Goal: Task Accomplishment & Management: Use online tool/utility

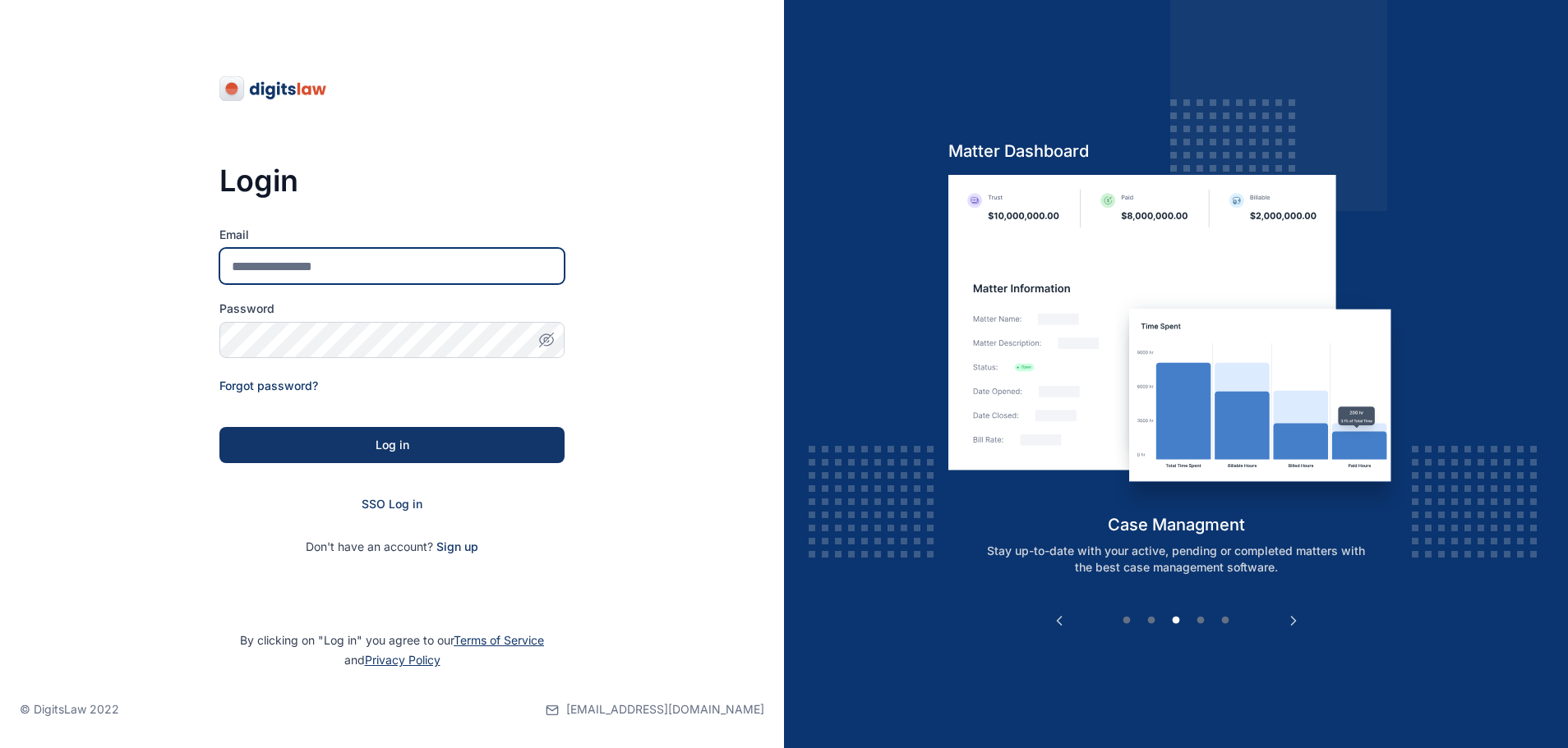
click at [459, 267] on input "Email" at bounding box center [392, 266] width 345 height 36
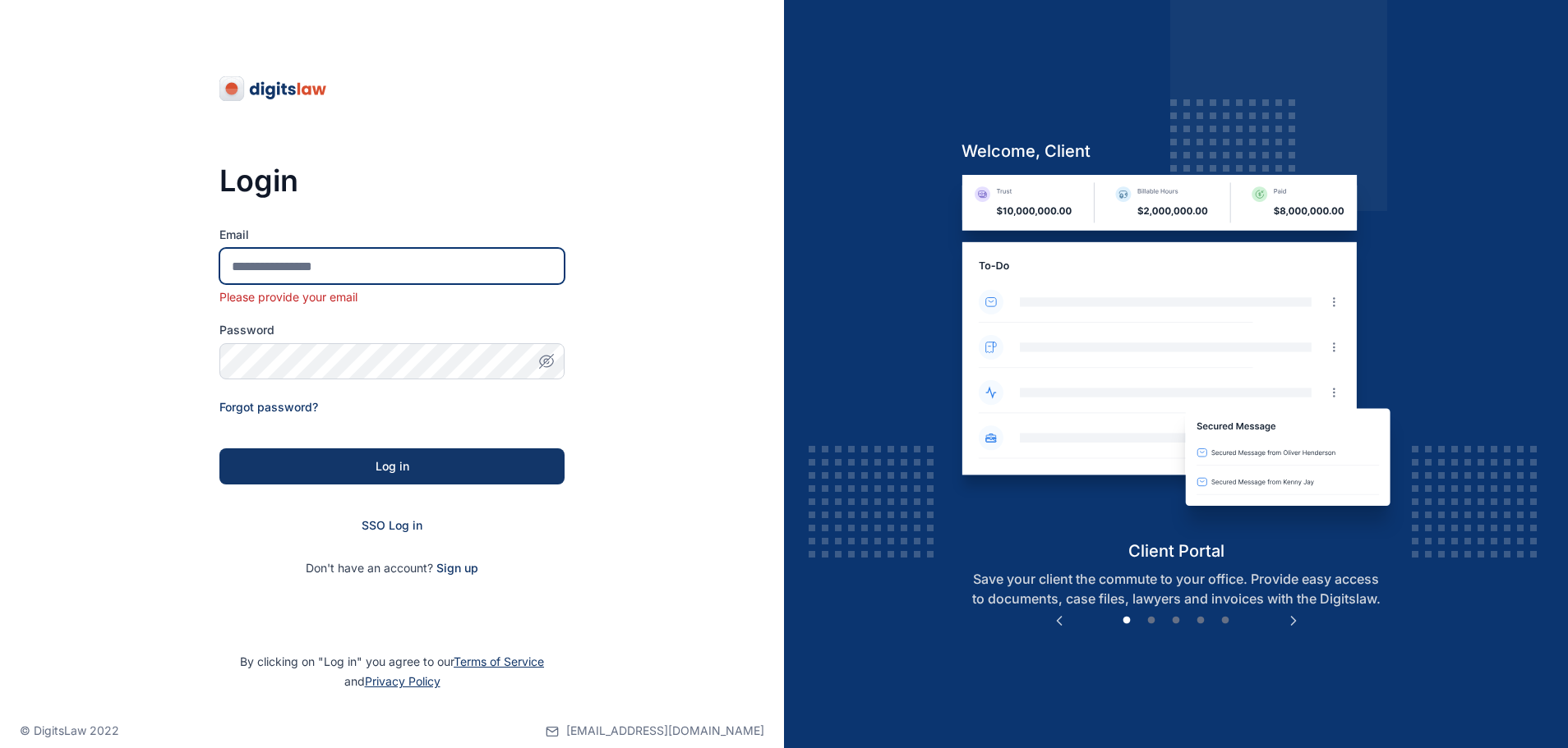
click at [418, 261] on input "Email" at bounding box center [392, 266] width 345 height 36
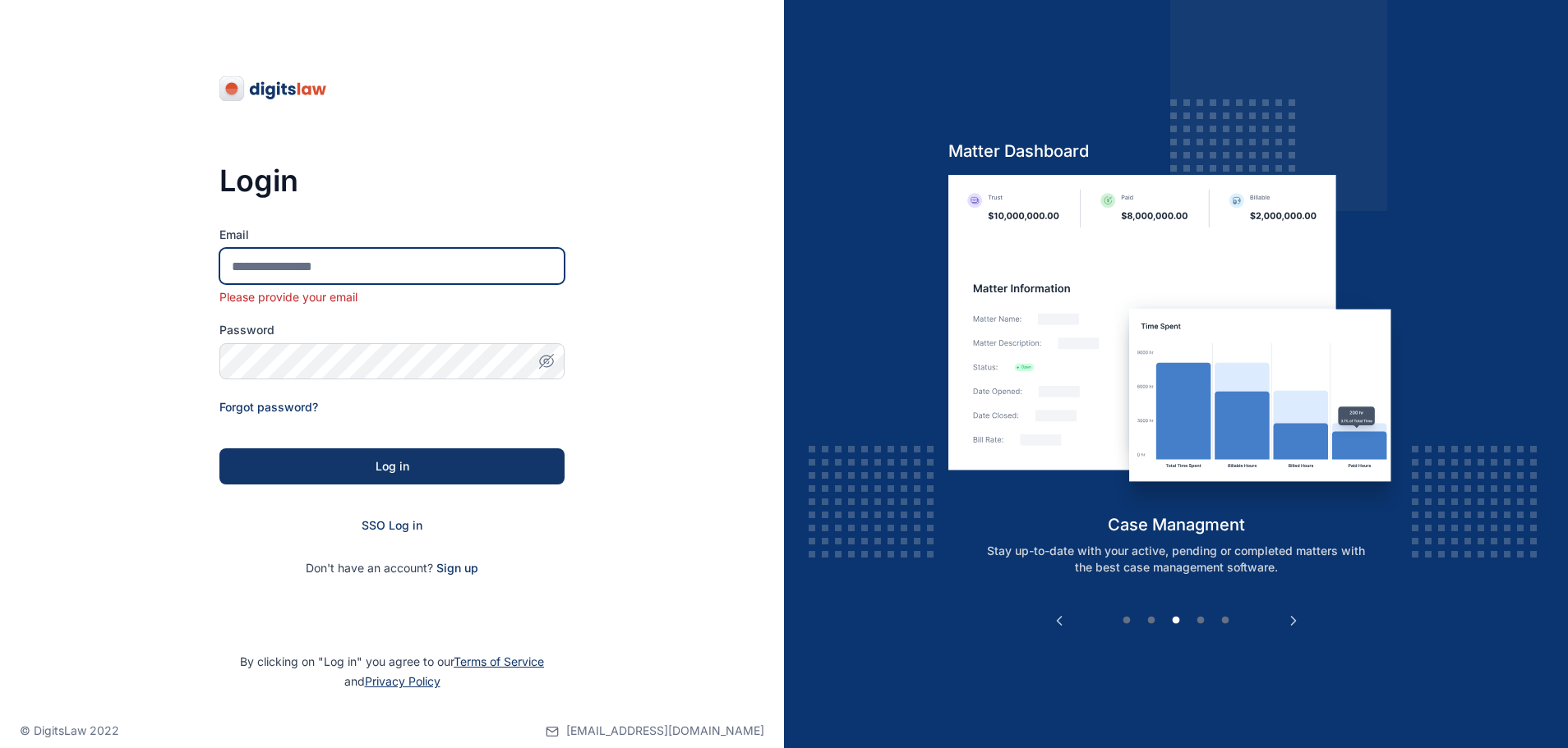
type input "**********"
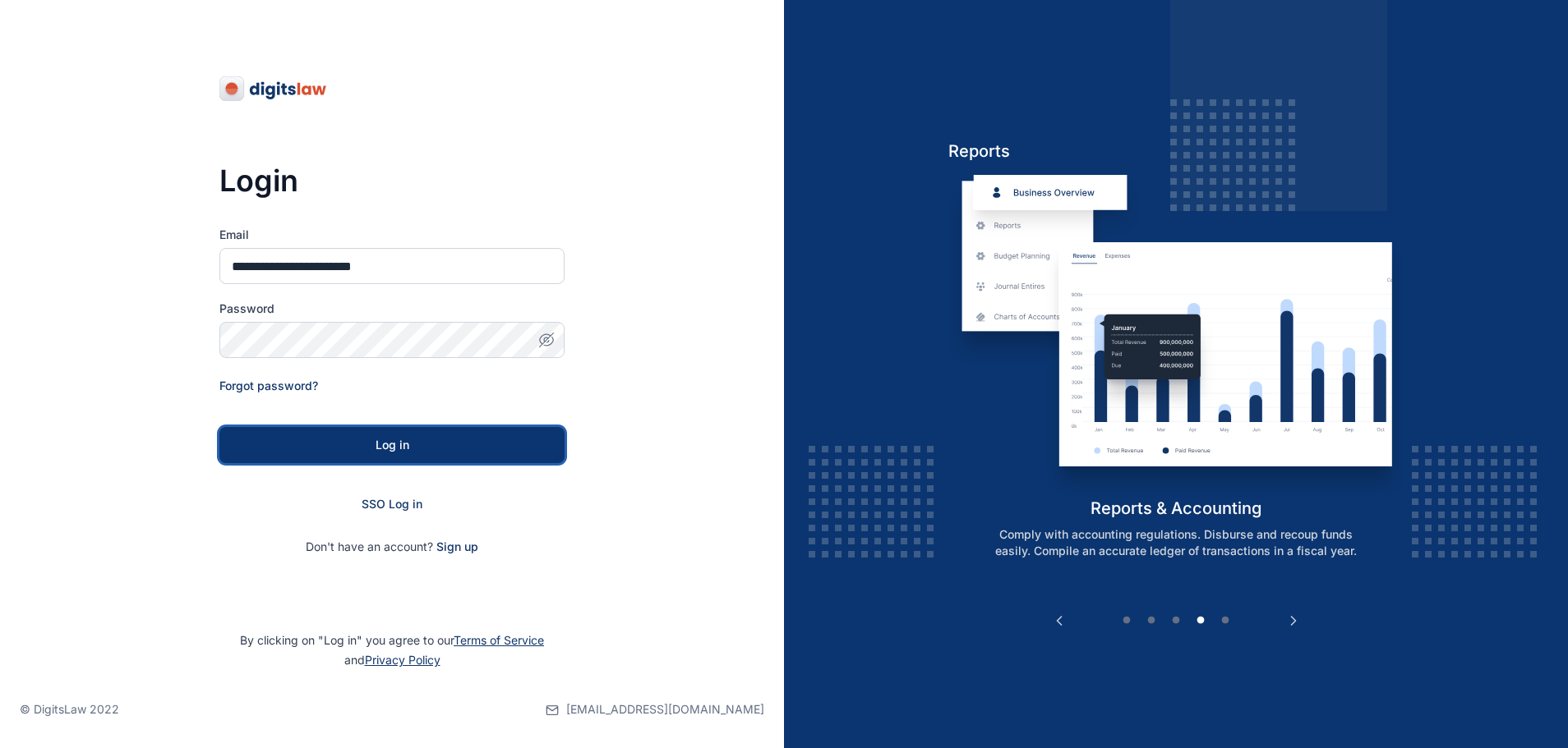
click at [452, 440] on div "Log in" at bounding box center [392, 445] width 292 height 16
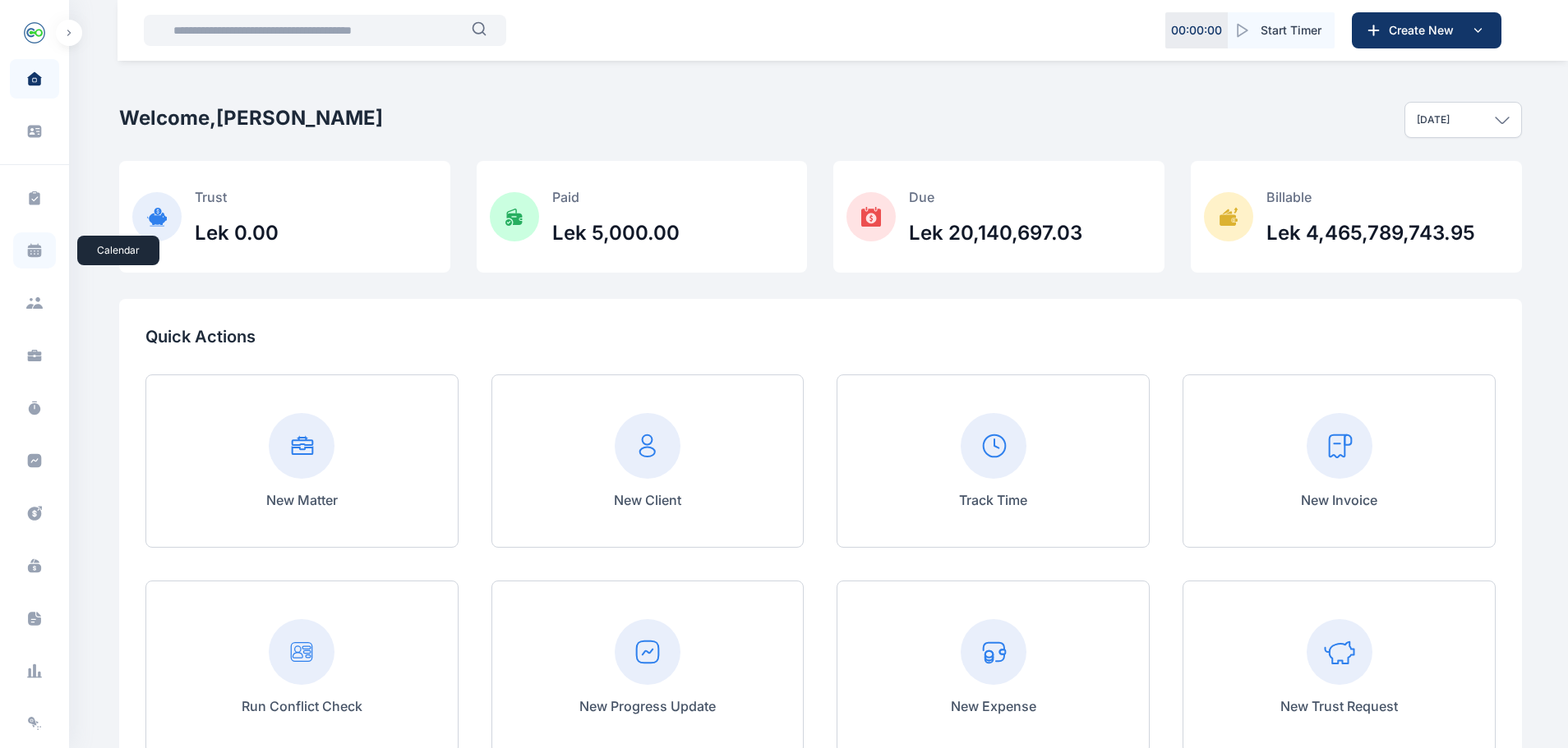
click at [31, 253] on icon at bounding box center [35, 253] width 14 height 9
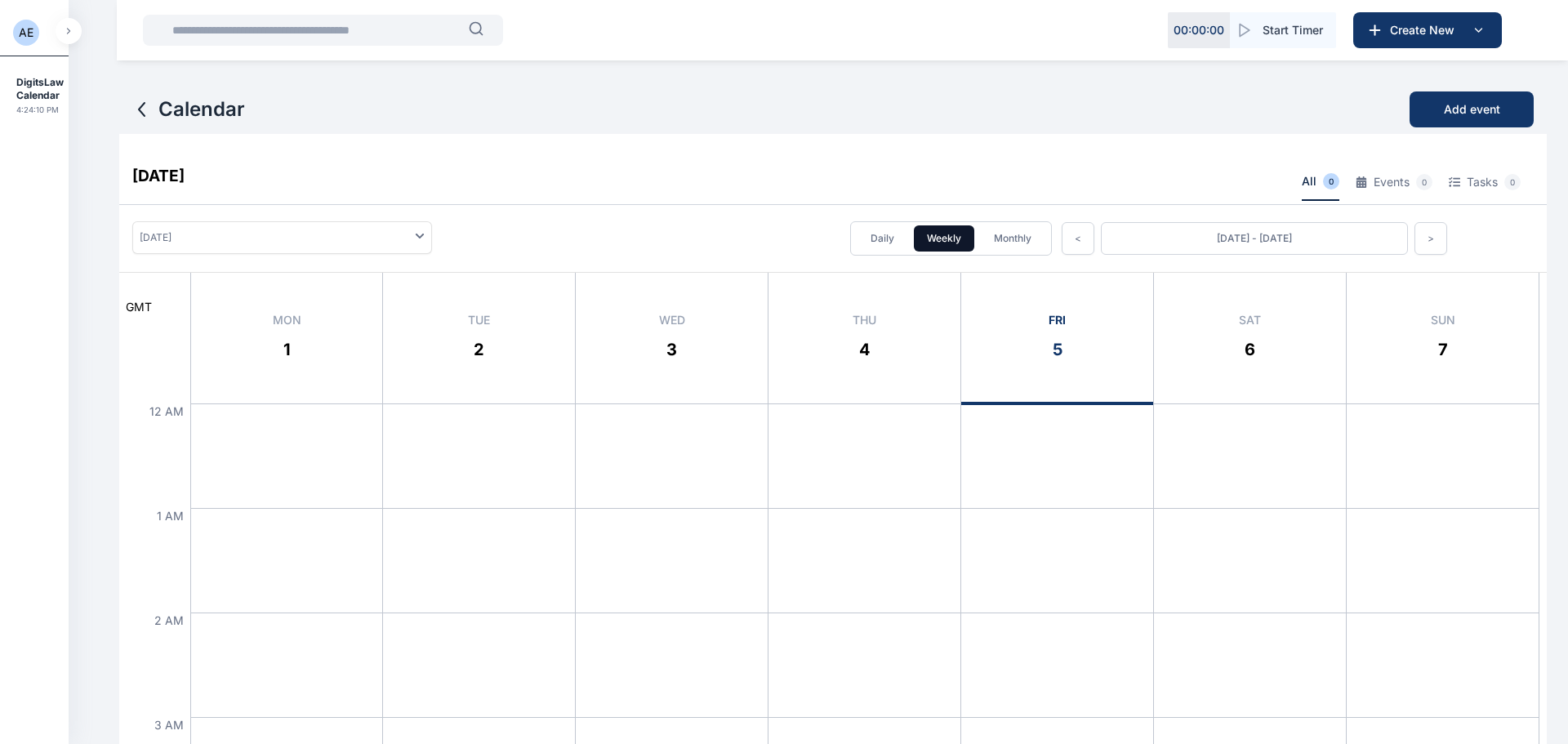
click at [802, 498] on div at bounding box center [864, 456] width 192 height 105
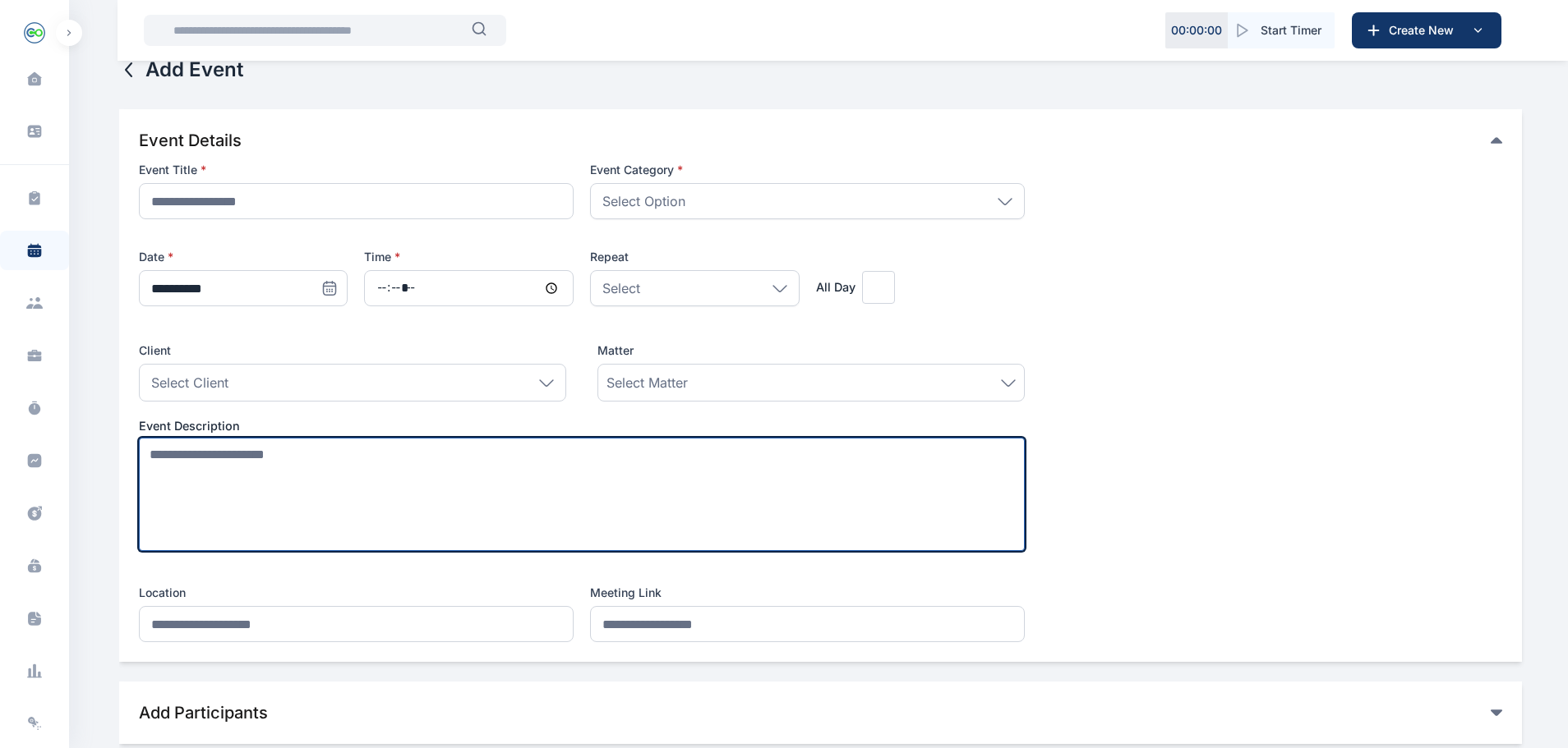
scroll to position [21, 0]
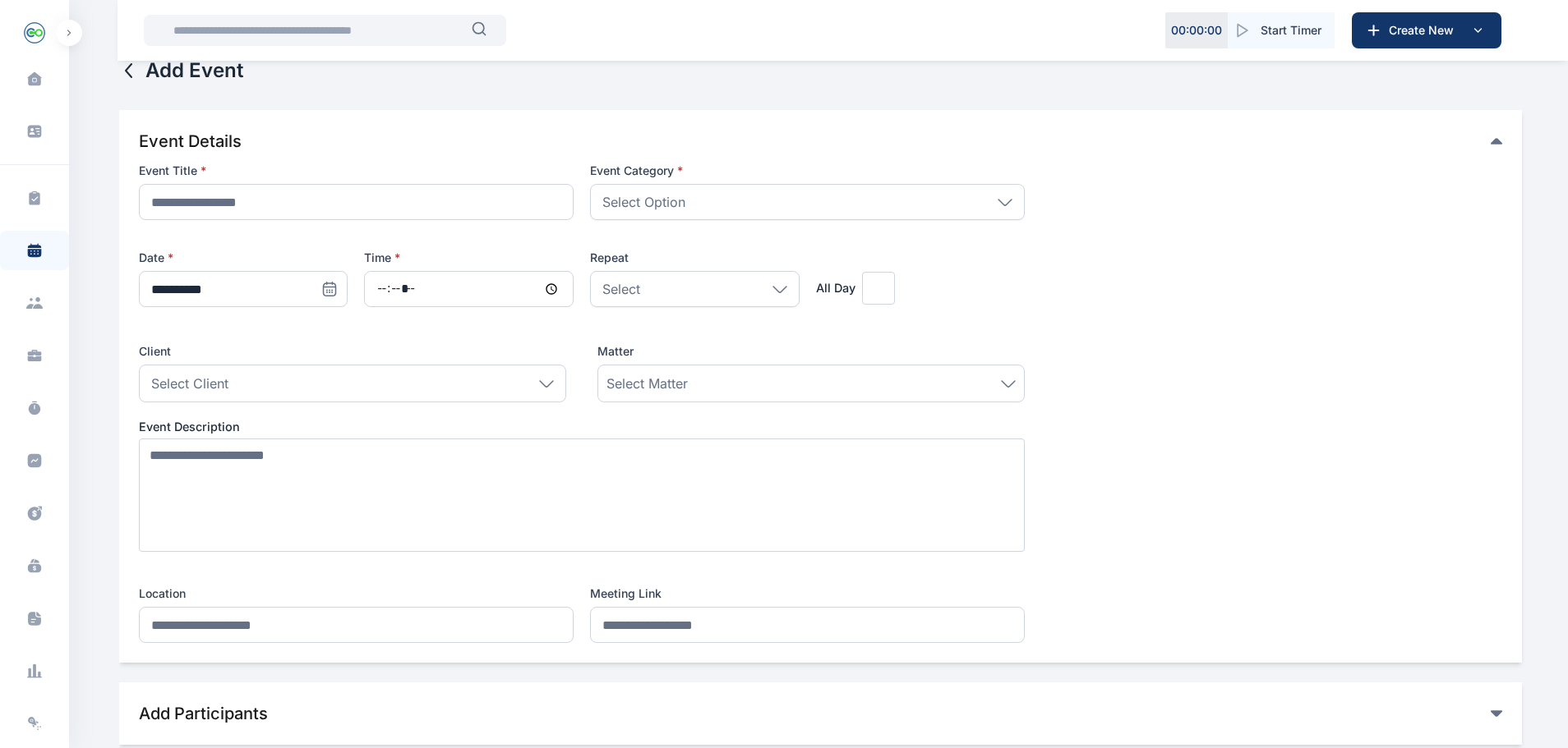
click at [580, 373] on div "Client Select Client Individual Henry Olakunle Samuel Ologo Samuel Ologo App Te…" at bounding box center [581, 373] width 886 height 59
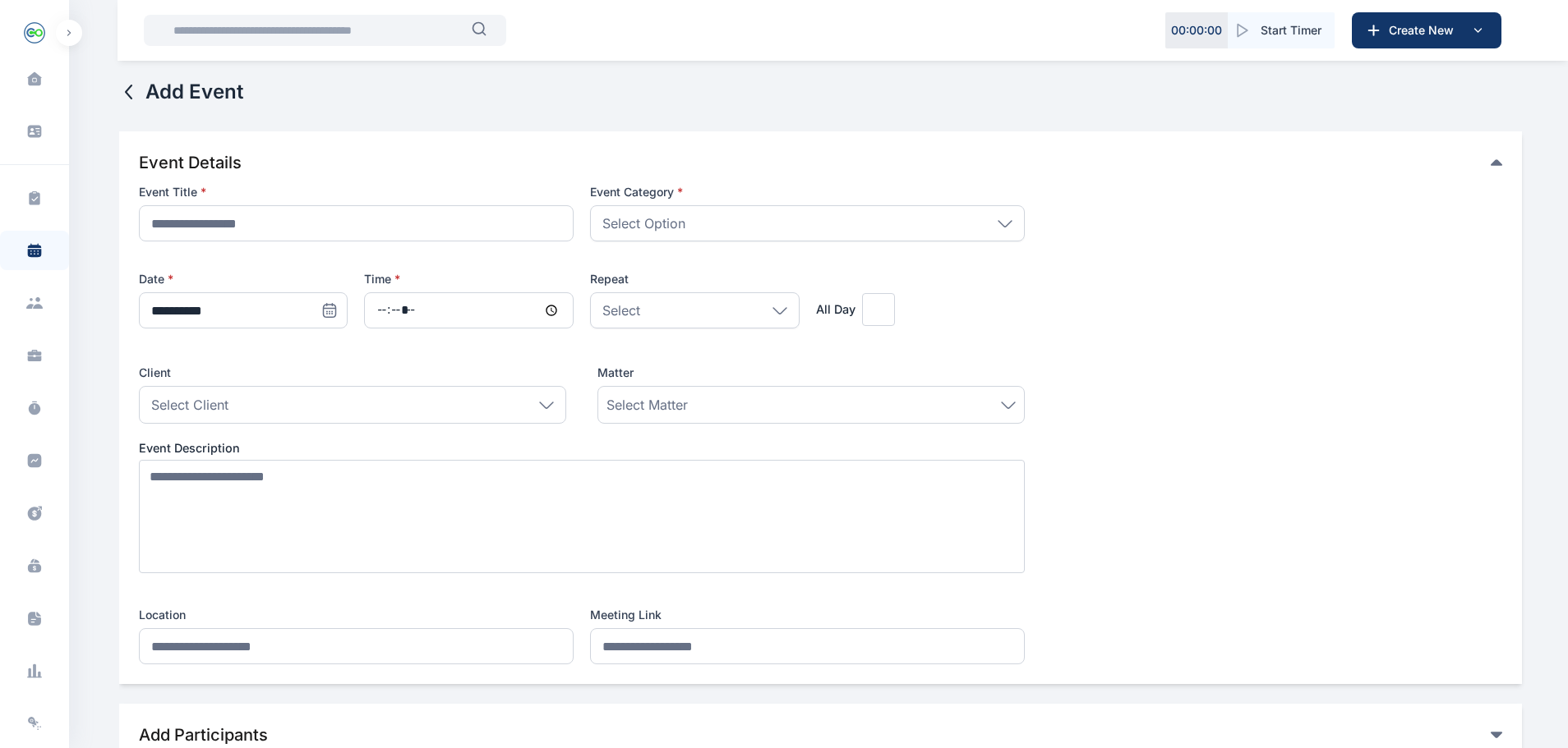
click at [1271, 27] on span "Start Timer" at bounding box center [1290, 30] width 61 height 16
click at [1232, 28] on span "Pause" at bounding box center [1241, 30] width 33 height 16
